Goal: Task Accomplishment & Management: Use online tool/utility

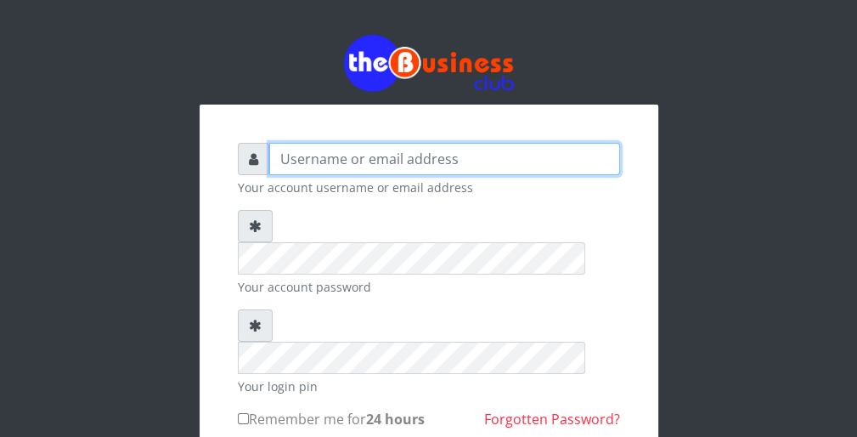
type input "wergbac8"
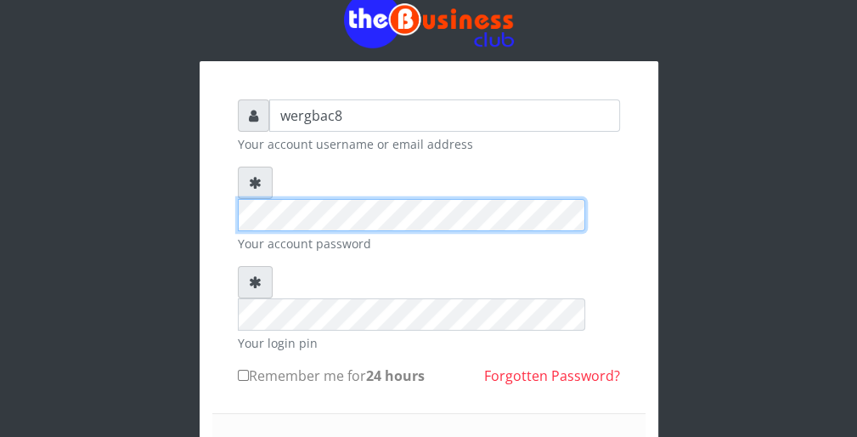
scroll to position [68, 0]
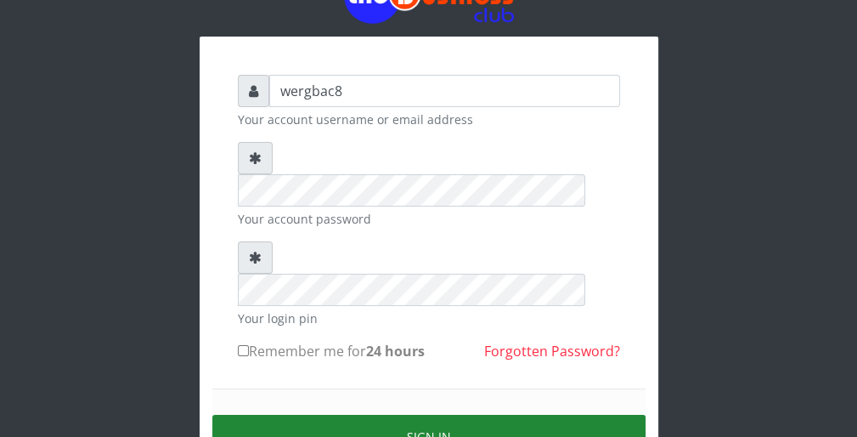
click at [523, 414] on button "Sign in" at bounding box center [428, 435] width 433 height 43
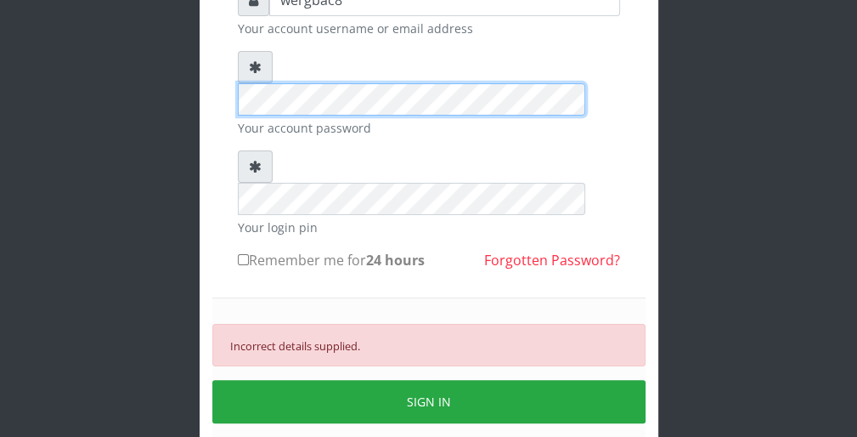
scroll to position [170, 0]
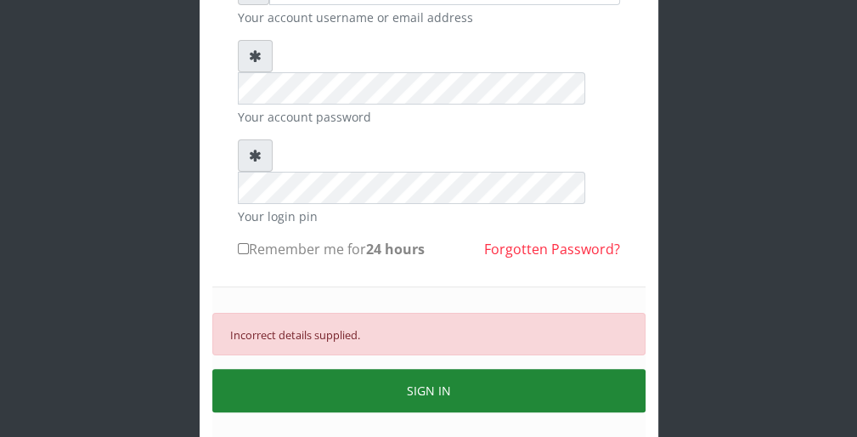
click at [568, 369] on button "SIGN IN" at bounding box center [428, 390] width 433 height 43
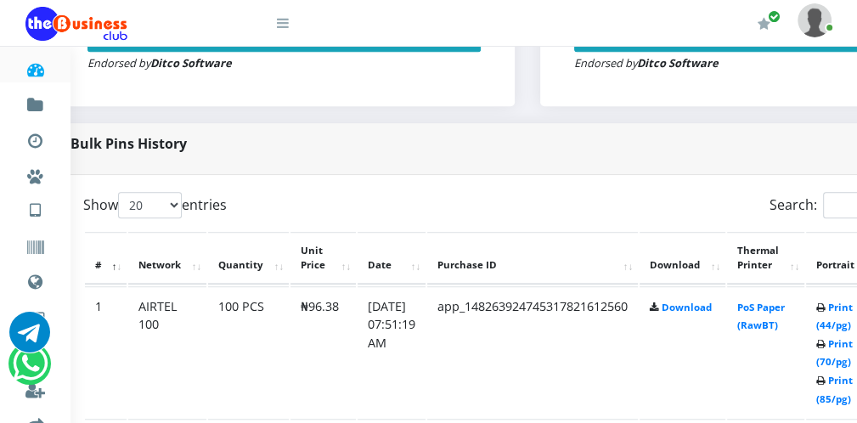
scroll to position [747, 68]
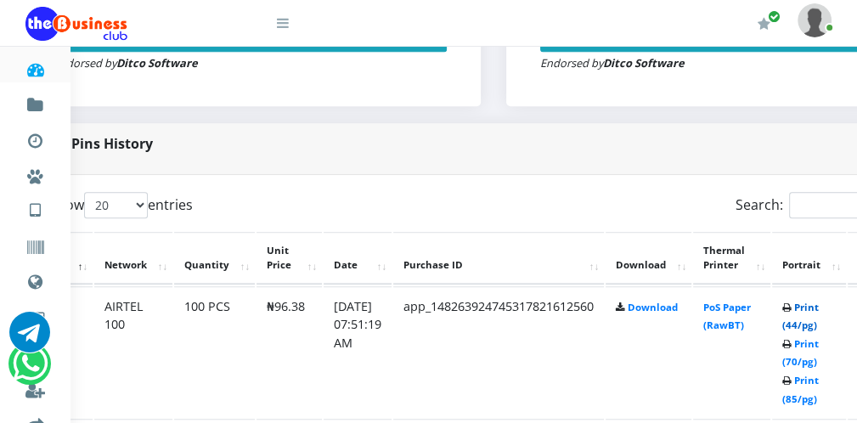
click at [814, 328] on link "Print (44/pg)" at bounding box center [800, 316] width 37 height 31
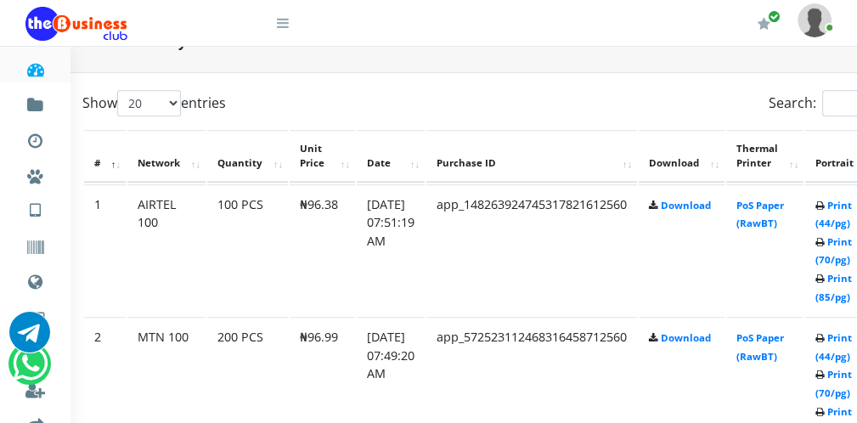
scroll to position [849, 68]
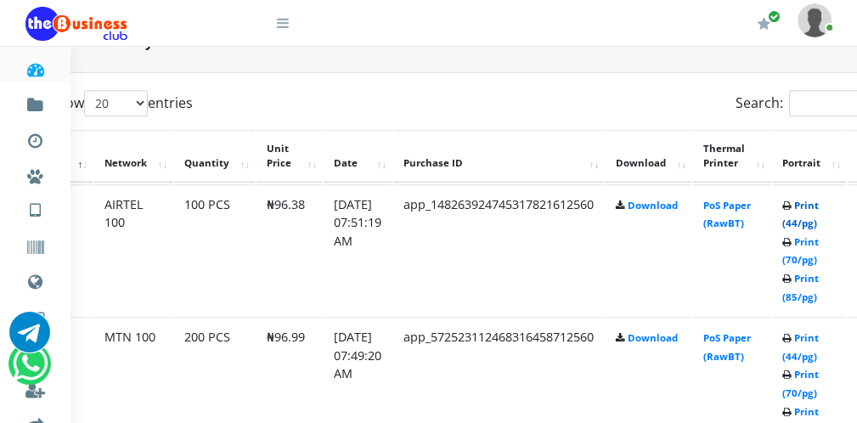
click at [819, 222] on link "Print (44/pg)" at bounding box center [800, 214] width 37 height 31
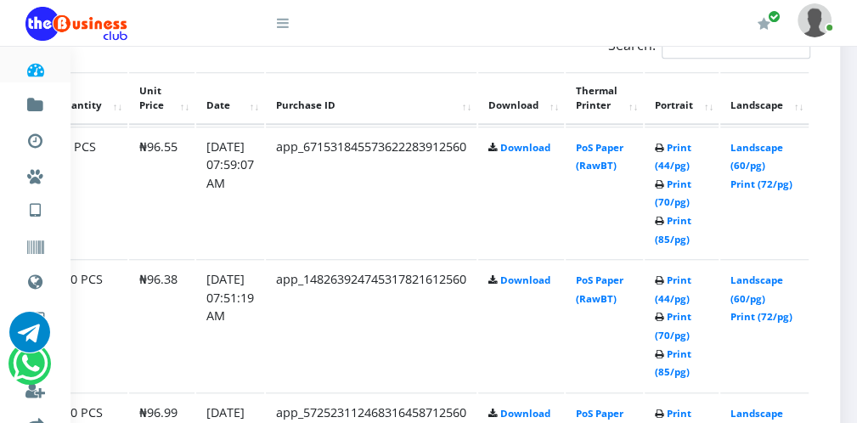
scroll to position [914, 211]
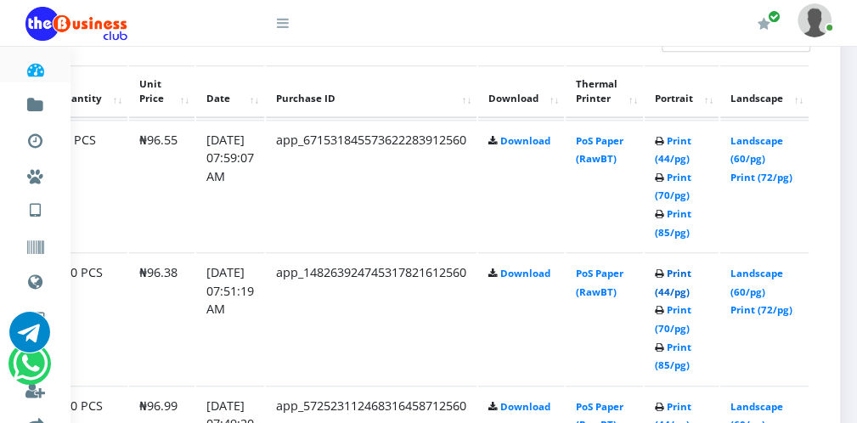
click at [679, 288] on link "Print (44/pg)" at bounding box center [673, 282] width 37 height 31
click at [663, 157] on link "Print (44/pg)" at bounding box center [673, 149] width 37 height 31
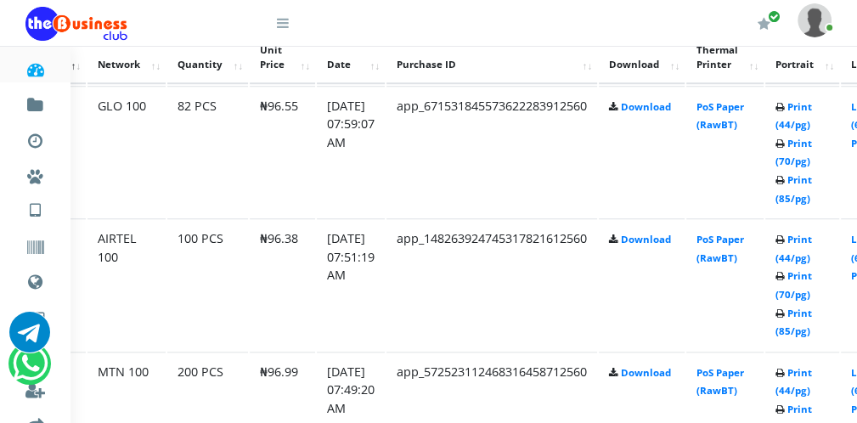
scroll to position [982, 75]
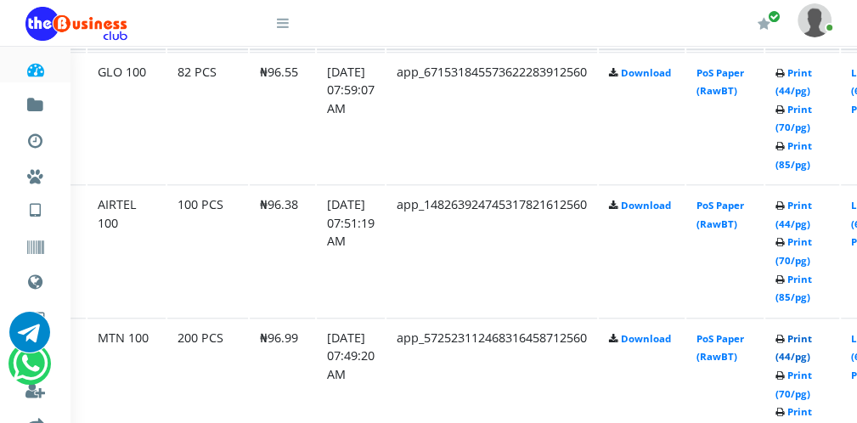
click at [809, 355] on link "Print (44/pg)" at bounding box center [793, 347] width 37 height 31
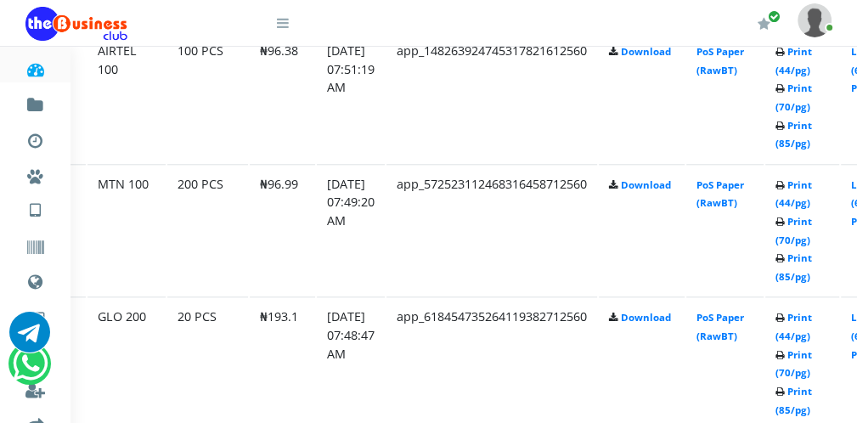
scroll to position [1152, 75]
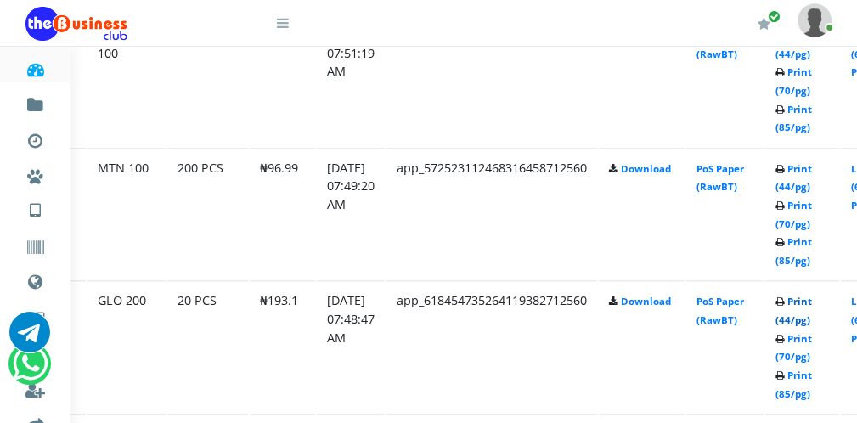
click at [800, 317] on link "Print (44/pg)" at bounding box center [793, 310] width 37 height 31
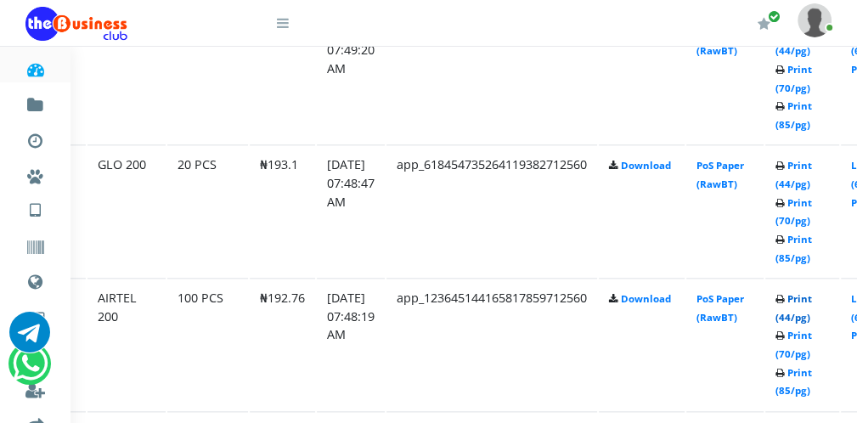
click at [807, 313] on link "Print (44/pg)" at bounding box center [793, 307] width 37 height 31
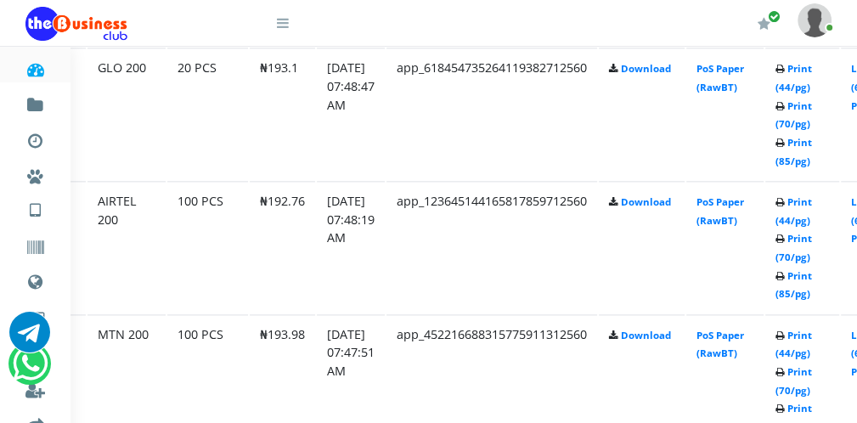
scroll to position [1389, 75]
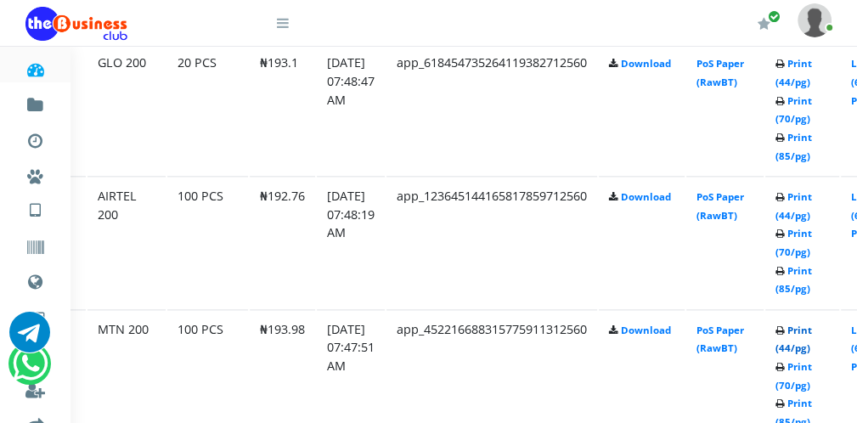
click at [812, 347] on link "Print (44/pg)" at bounding box center [793, 339] width 37 height 31
